Goal: Task Accomplishment & Management: Manage account settings

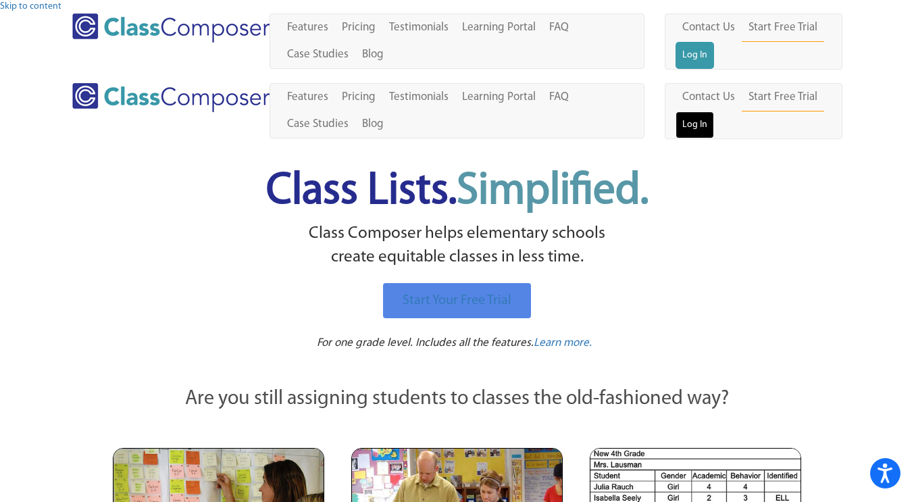
click at [714, 112] on link "Log In" at bounding box center [695, 125] width 39 height 27
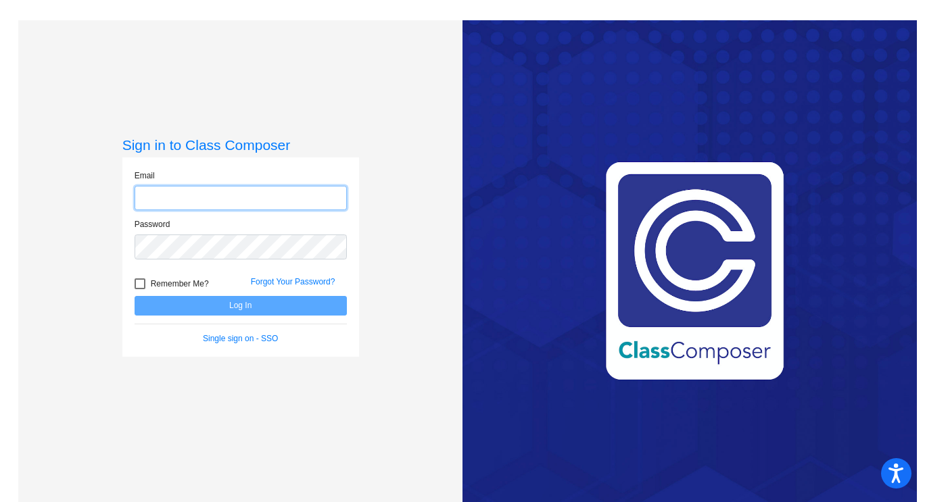
type input "[EMAIL_ADDRESS][DOMAIN_NAME]"
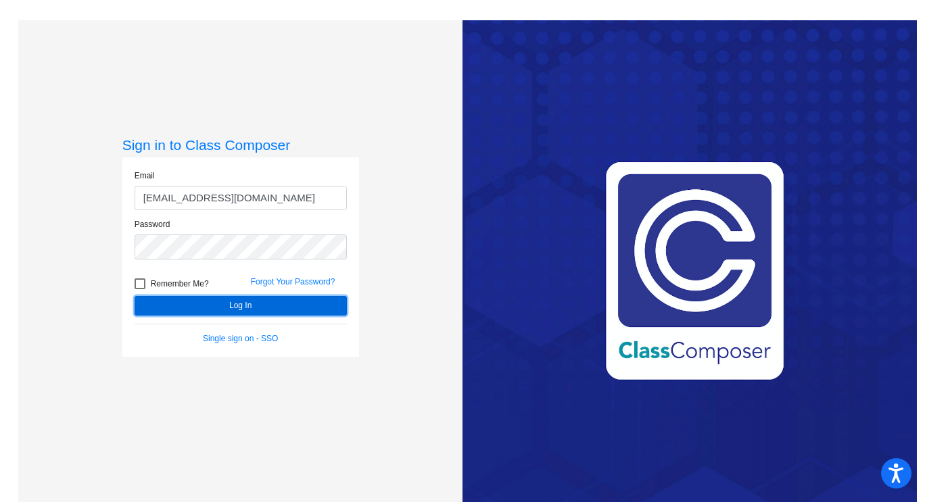
click at [239, 306] on button "Log In" at bounding box center [240, 306] width 212 height 20
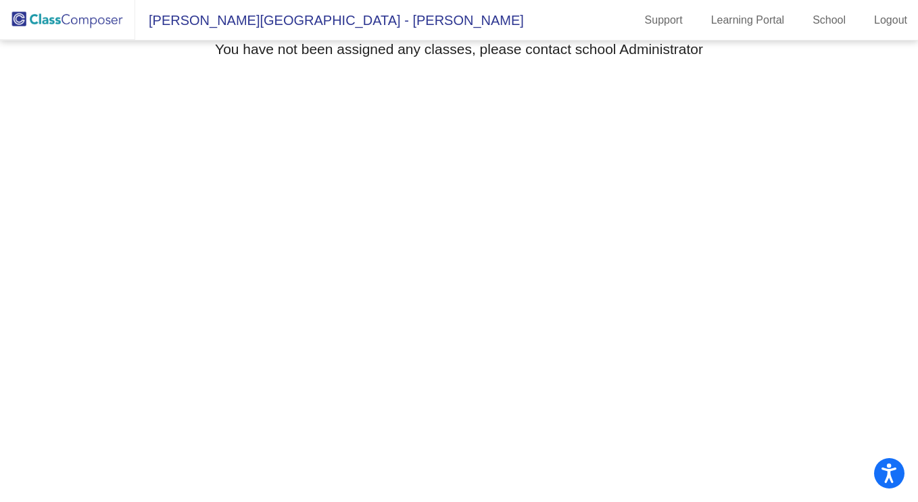
click at [228, 160] on mat-sidenav-content "Select Grade You have not been assigned any classes, please contact school Admi…" at bounding box center [459, 272] width 918 height 462
